Goal: Task Accomplishment & Management: Complete application form

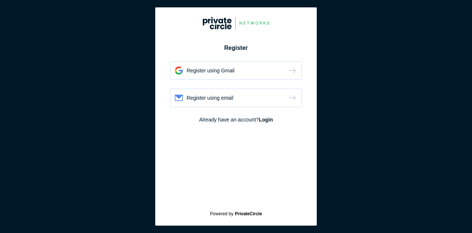
click at [263, 73] on div "Register using Gmail" at bounding box center [236, 70] width 132 height 18
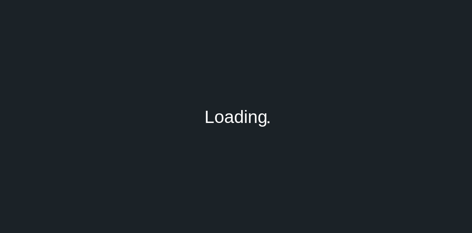
type input "thulasiram.loveechetty@gmail.com"
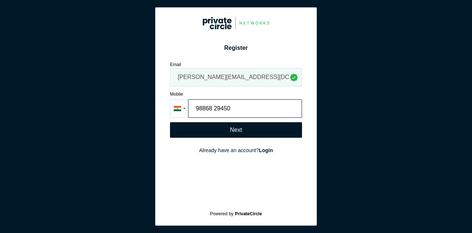
type input "98868 29450"
click at [232, 131] on div "Next" at bounding box center [236, 129] width 12 height 7
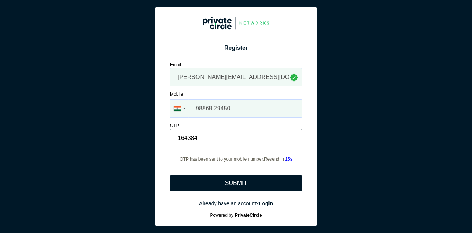
type input "164384"
click at [234, 182] on div "SUBMIT" at bounding box center [236, 183] width 22 height 7
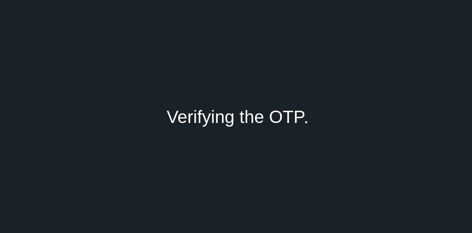
type input "[PERSON_NAME]"
type input "Loveechetty"
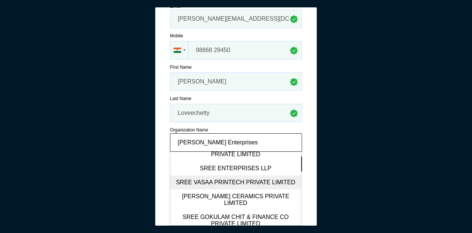
scroll to position [37, 0]
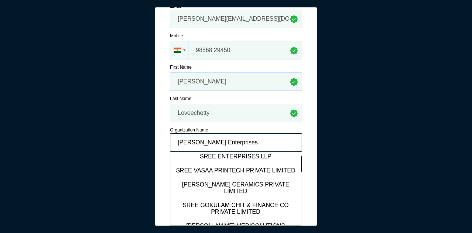
type input "Sree Venkateswarah Enterprises"
click at [306, 136] on div "Register Register using Gmail Register using email Email thulasiram.loveechetty…" at bounding box center [235, 116] width 161 height 218
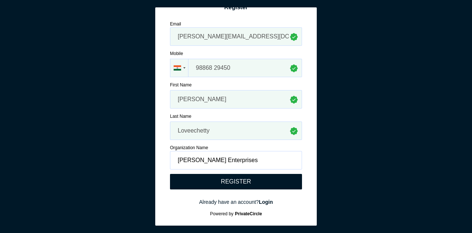
click at [241, 181] on div "REGISTER" at bounding box center [236, 181] width 30 height 7
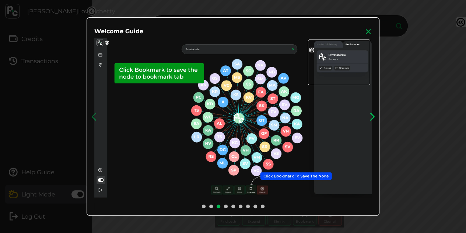
click at [375, 116] on icon at bounding box center [371, 116] width 11 height 11
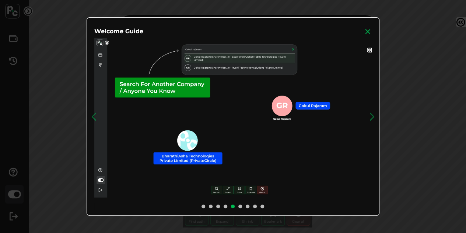
click at [156, 90] on img at bounding box center [233, 118] width 278 height 161
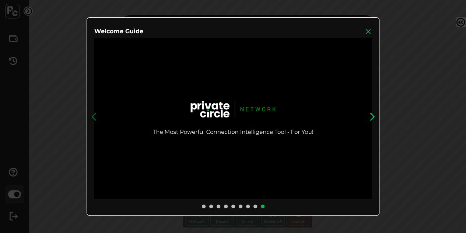
click at [375, 115] on icon at bounding box center [371, 116] width 11 height 11
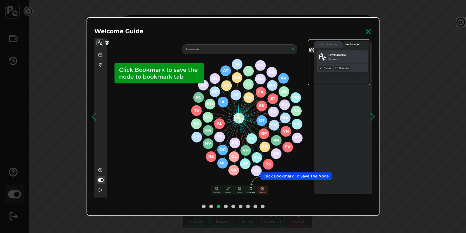
click at [285, 174] on img at bounding box center [233, 118] width 278 height 161
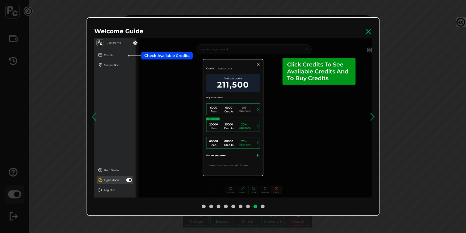
click at [120, 42] on img at bounding box center [233, 118] width 278 height 161
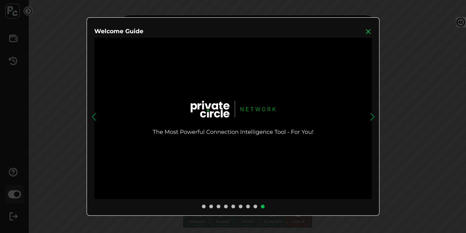
click at [372, 31] on icon at bounding box center [368, 31] width 7 height 7
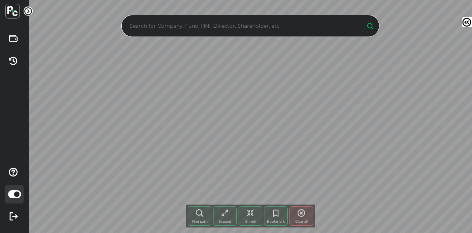
click at [243, 27] on input "text" at bounding box center [244, 25] width 232 height 11
click at [27, 12] on icon at bounding box center [28, 11] width 9 height 9
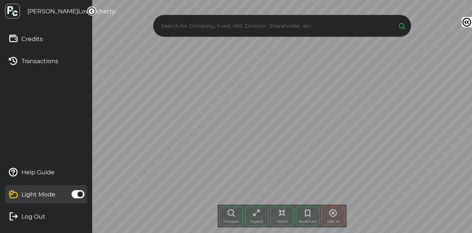
click at [90, 9] on icon at bounding box center [91, 11] width 9 height 9
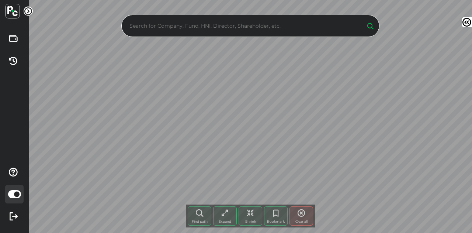
click at [159, 26] on input "text" at bounding box center [244, 25] width 232 height 11
click at [206, 28] on input "text" at bounding box center [244, 25] width 232 height 11
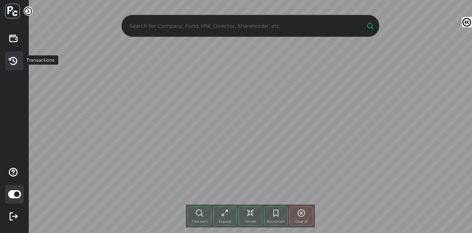
click at [13, 59] on icon at bounding box center [13, 61] width 16 height 16
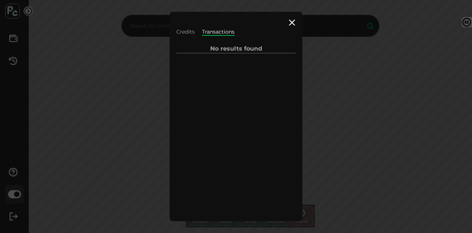
click at [295, 20] on icon at bounding box center [292, 22] width 9 height 9
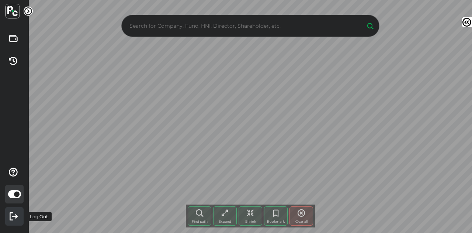
click at [15, 215] on icon at bounding box center [13, 216] width 16 height 16
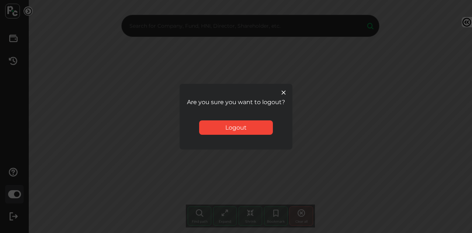
click at [242, 129] on div "Logout" at bounding box center [236, 127] width 74 height 14
